Goal: Information Seeking & Learning: Learn about a topic

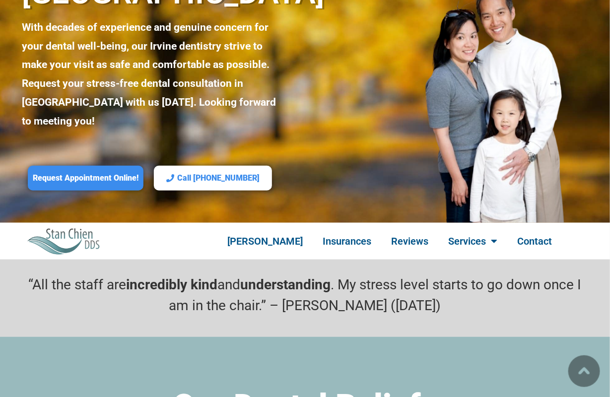
scroll to position [149, 0]
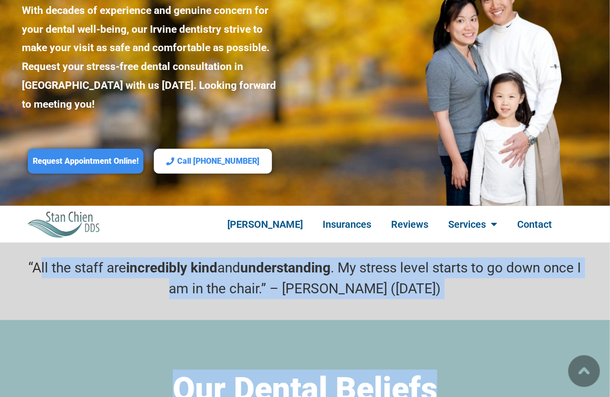
drag, startPoint x: 36, startPoint y: 224, endPoint x: 509, endPoint y: 275, distance: 476.4
click at [116, 258] on p "“All the staff are incredibly kind and understanding . My stress level starts t…" at bounding box center [305, 279] width 566 height 42
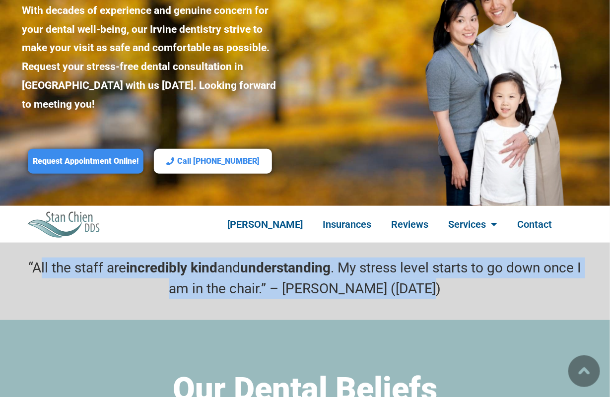
drag, startPoint x: 31, startPoint y: 213, endPoint x: 466, endPoint y: 241, distance: 435.9
click at [466, 258] on p "“All the staff are incredibly kind and understanding . My stress level starts t…" at bounding box center [305, 279] width 566 height 42
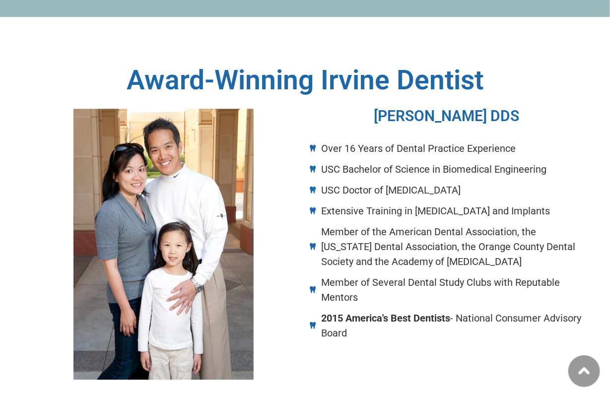
scroll to position [795, 0]
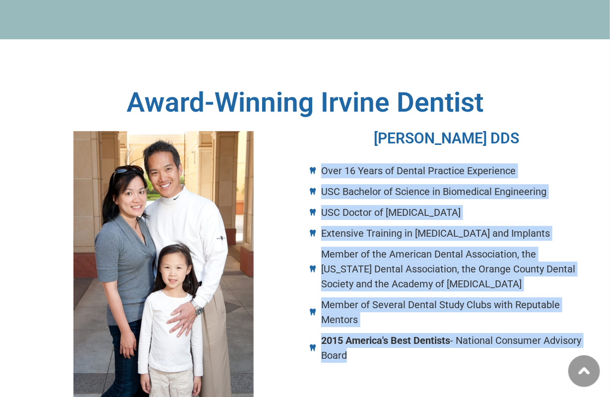
drag, startPoint x: 308, startPoint y: 114, endPoint x: 394, endPoint y: 314, distance: 218.4
click at [394, 314] on div "[PERSON_NAME] DDS Over 16 Years of Dental Practice Experience USC Bachelor of S…" at bounding box center [446, 266] width 283 height 281
drag, startPoint x: 310, startPoint y: 115, endPoint x: 318, endPoint y: 319, distance: 204.3
click at [318, 319] on div "[PERSON_NAME] DDS Over 16 Years of Dental Practice Experience USC Bachelor of S…" at bounding box center [446, 266] width 283 height 281
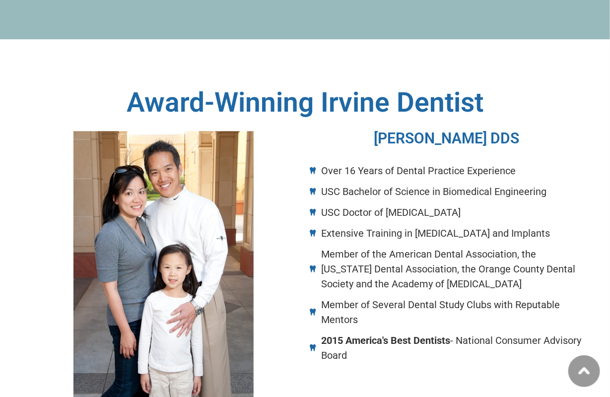
click at [354, 312] on div "[PERSON_NAME] DDS Over 16 Years of Dental Practice Experience USC Bachelor of S…" at bounding box center [446, 266] width 283 height 281
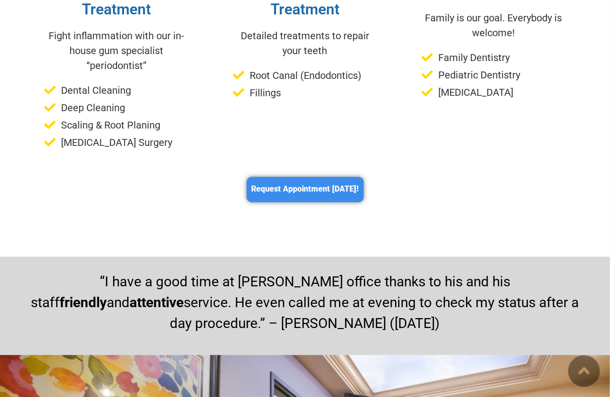
scroll to position [3377, 0]
